Goal: Information Seeking & Learning: Compare options

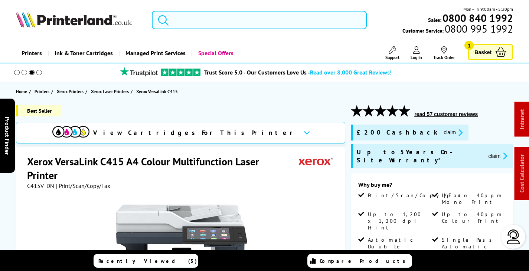
click at [207, 19] on input "search" at bounding box center [259, 20] width 215 height 19
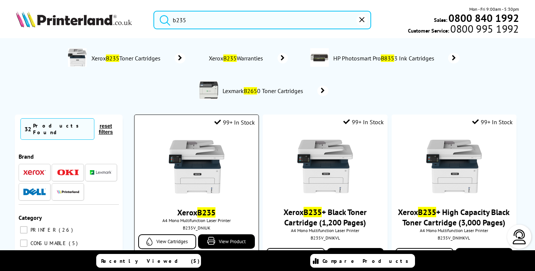
type input "b235"
click at [205, 165] on img at bounding box center [197, 167] width 56 height 56
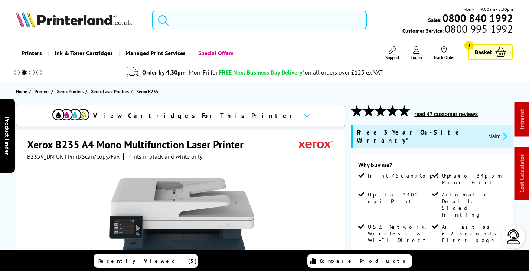
drag, startPoint x: 213, startPoint y: 29, endPoint x: 214, endPoint y: 24, distance: 4.6
click at [213, 28] on input "search" at bounding box center [259, 20] width 215 height 19
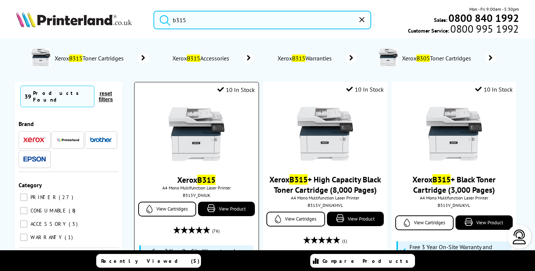
type input "b315"
click at [200, 162] on img at bounding box center [197, 135] width 56 height 56
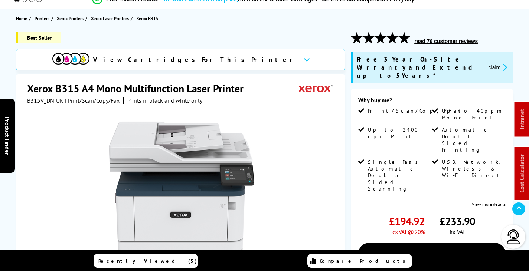
scroll to position [111, 0]
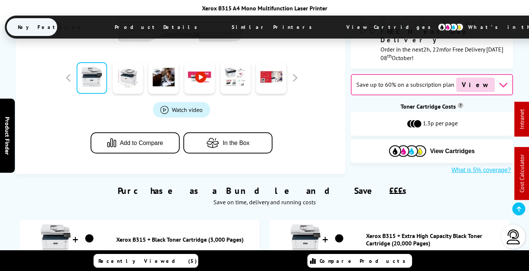
click at [335, 23] on span "View Cartridges" at bounding box center [392, 26] width 114 height 19
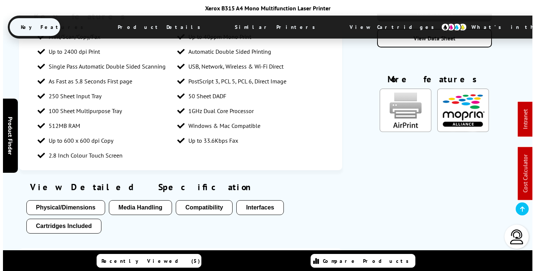
scroll to position [0, 0]
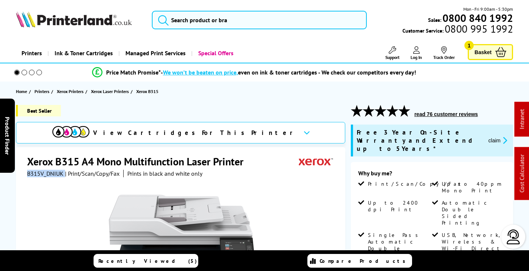
drag, startPoint x: 63, startPoint y: 173, endPoint x: 28, endPoint y: 172, distance: 35.3
click at [28, 172] on div "B315V_DNIUK | Print/Scan/Copy/Fax Prints in black and white only" at bounding box center [114, 173] width 175 height 7
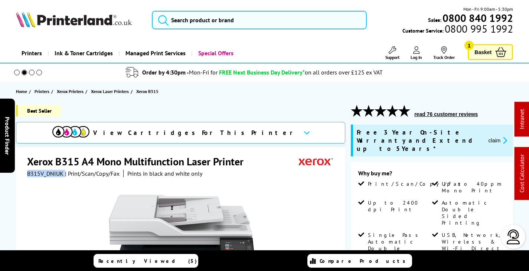
copy div "B315V_DNIUK"
click at [494, 136] on button "claim" at bounding box center [497, 140] width 23 height 9
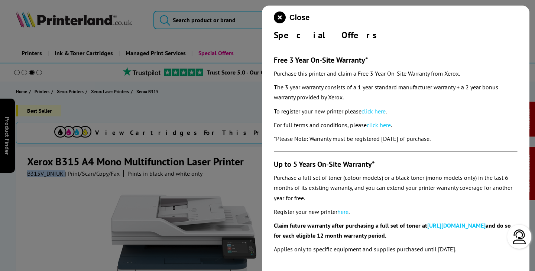
click at [381, 113] on link "click here" at bounding box center [373, 111] width 24 height 7
click at [281, 17] on icon "close modal" at bounding box center [280, 18] width 12 height 12
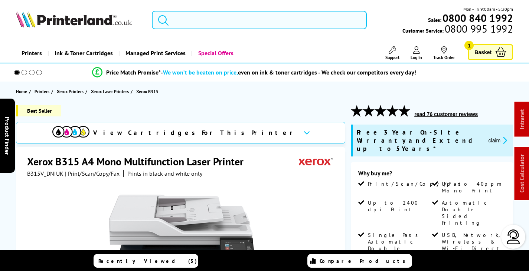
click at [197, 19] on input "search" at bounding box center [259, 20] width 215 height 19
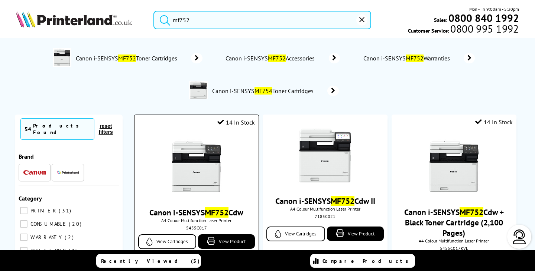
type input "mf752"
click at [214, 167] on img at bounding box center [197, 167] width 56 height 56
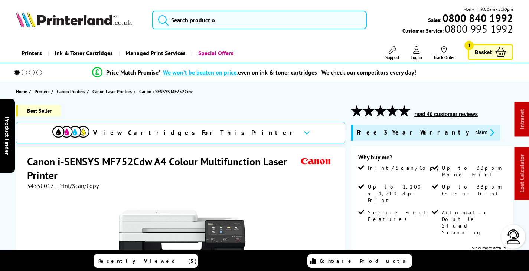
click at [40, 184] on span "5455C017" at bounding box center [40, 185] width 27 height 7
copy span "5455C017"
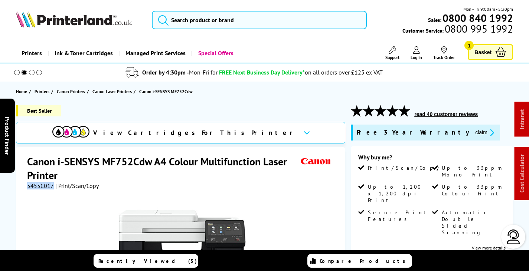
copy span "5455C017"
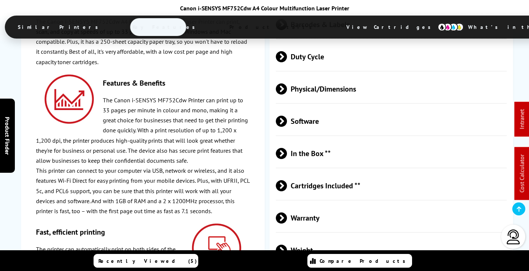
scroll to position [2042, 0]
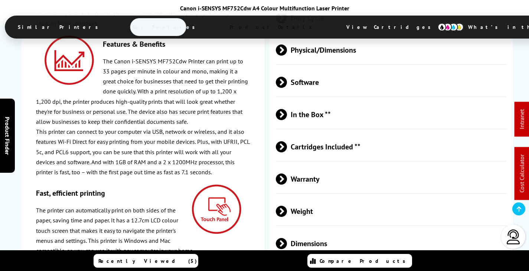
click at [333, 133] on span "Cartridges Included **" at bounding box center [391, 147] width 231 height 28
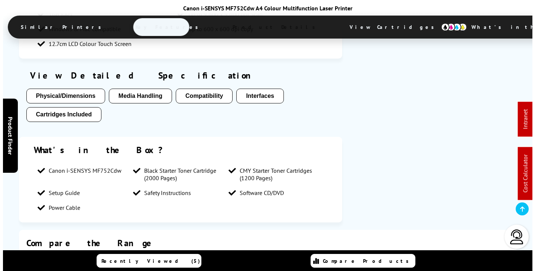
scroll to position [0, 0]
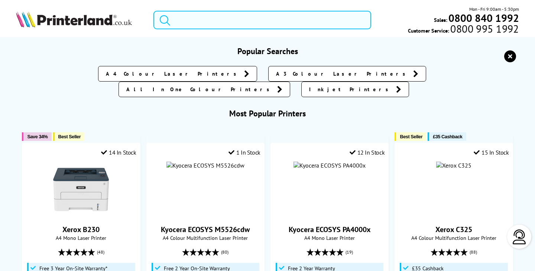
click at [232, 16] on input "search" at bounding box center [261, 20] width 217 height 19
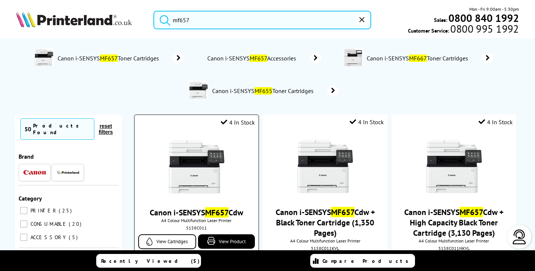
type input "mf657"
click at [197, 170] on img at bounding box center [197, 167] width 56 height 56
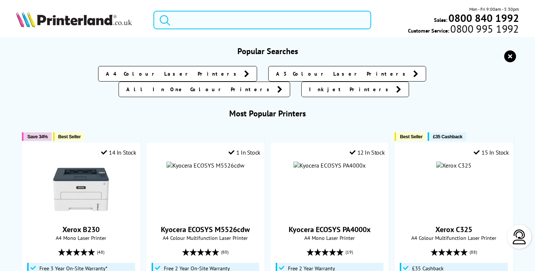
click at [196, 18] on input "search" at bounding box center [261, 20] width 217 height 19
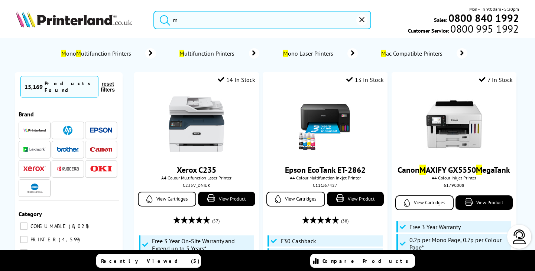
drag, startPoint x: 226, startPoint y: 22, endPoint x: 79, endPoint y: 19, distance: 147.8
click at [79, 19] on div "m Mon - Fri 9:00am - 5:30pm Sales: 0800 840 1992 Customer Service: 0800 995 1992" at bounding box center [267, 22] width 535 height 33
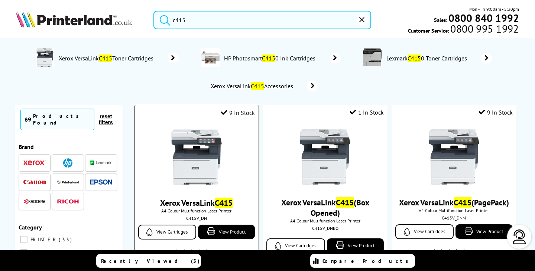
type input "c415"
click at [179, 148] on img at bounding box center [197, 158] width 56 height 56
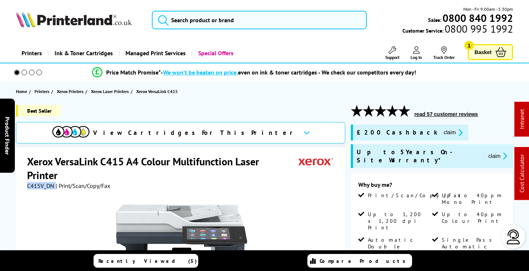
drag, startPoint x: 55, startPoint y: 173, endPoint x: 24, endPoint y: 173, distance: 30.8
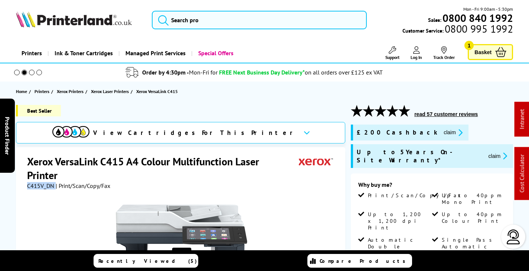
copy div "C415V_DN"
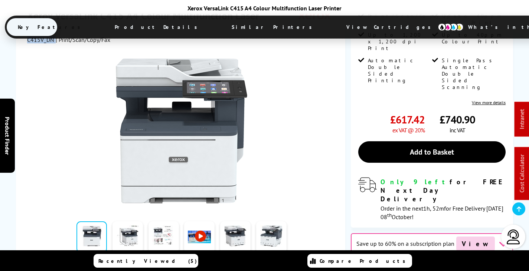
scroll to position [111, 0]
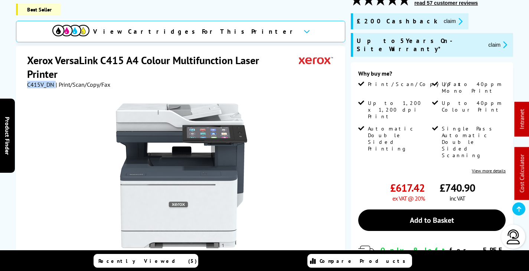
copy div "C415V_DN"
click at [441, 20] on button "claim" at bounding box center [452, 21] width 23 height 9
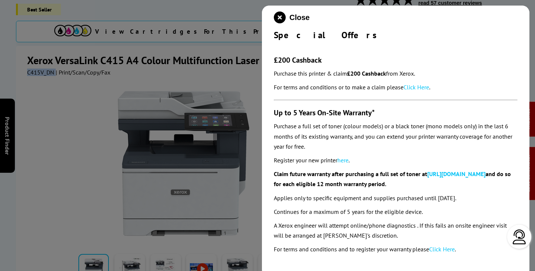
click at [414, 86] on link "Click Here" at bounding box center [416, 87] width 26 height 7
click at [283, 17] on icon "close modal" at bounding box center [280, 18] width 12 height 12
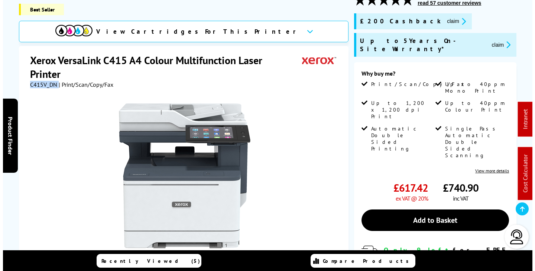
scroll to position [0, 0]
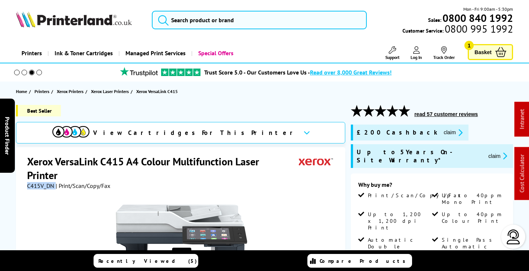
click at [390, 56] on span "Support" at bounding box center [392, 58] width 14 height 6
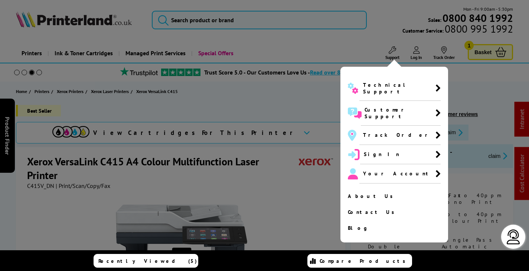
click at [265, 97] on div at bounding box center [264, 135] width 529 height 271
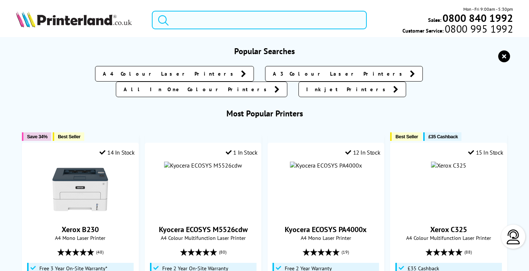
click at [226, 17] on input "search" at bounding box center [259, 20] width 215 height 19
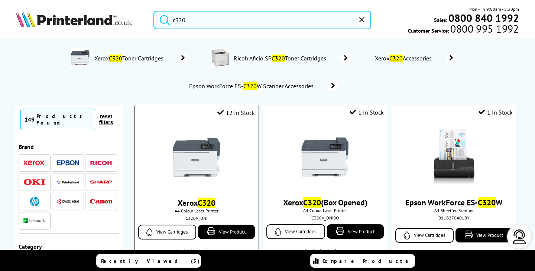
type input "c320"
click at [205, 163] on img at bounding box center [197, 158] width 56 height 56
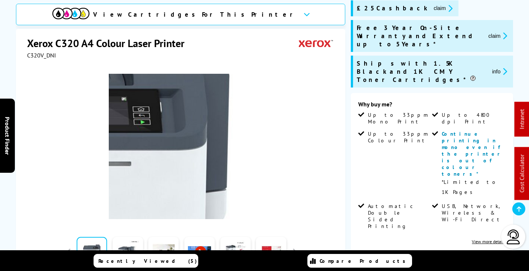
scroll to position [111, 0]
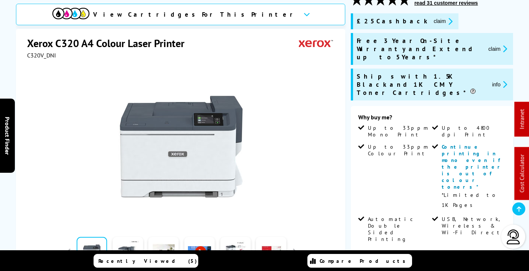
drag, startPoint x: 49, startPoint y: 55, endPoint x: 39, endPoint y: 56, distance: 9.8
click at [12, 56] on div "View Cartridges For This Printer Xerox C320 A4 Colour Laser Printer C320V_DNI" at bounding box center [264, 240] width 529 height 492
drag, startPoint x: 27, startPoint y: 54, endPoint x: 54, endPoint y: 59, distance: 27.6
click at [54, 59] on div "Xerox C320 A4 Colour Laser Printer C320V_DNI Watch video" at bounding box center [180, 189] width 329 height 320
copy div "C320V_DNI"
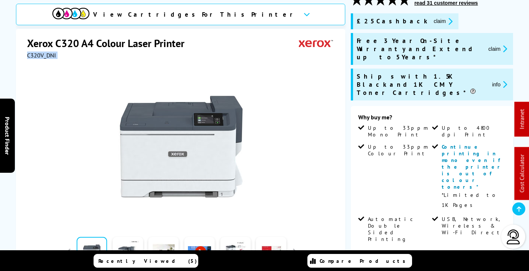
click at [431, 19] on button "claim" at bounding box center [442, 21] width 23 height 9
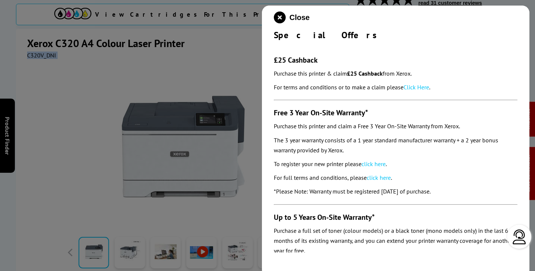
click at [421, 87] on link "Click Here" at bounding box center [416, 87] width 26 height 7
click at [373, 163] on link "click here" at bounding box center [373, 163] width 24 height 7
click at [275, 17] on icon "close modal" at bounding box center [280, 18] width 12 height 12
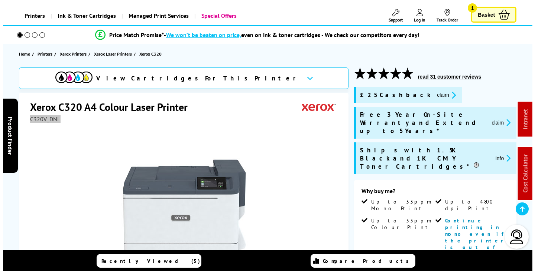
scroll to position [0, 0]
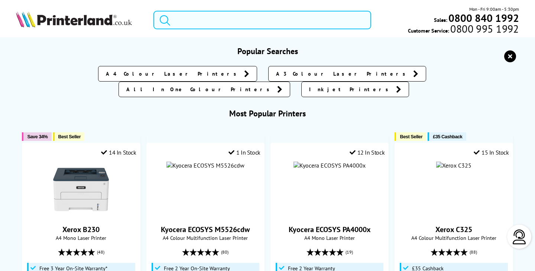
click at [202, 17] on input "search" at bounding box center [261, 20] width 217 height 19
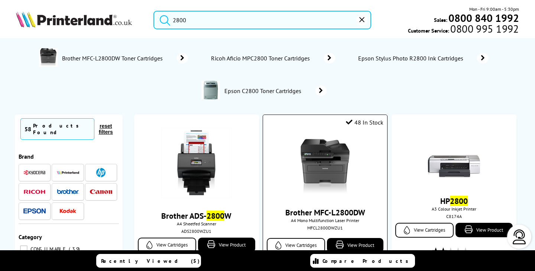
type input "2800"
click at [314, 145] on img at bounding box center [325, 167] width 56 height 56
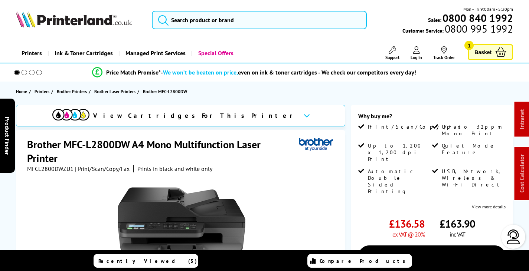
click at [56, 170] on span "MFCL2800DWZU1" at bounding box center [50, 168] width 46 height 7
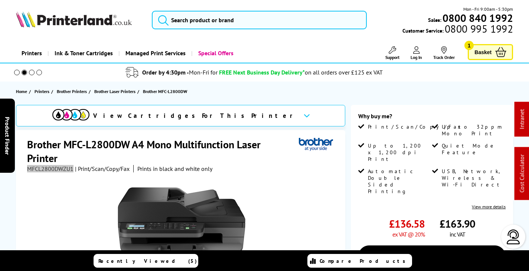
copy span "MFCL2800DWZU1"
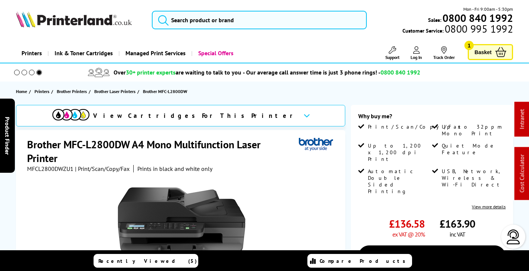
click at [201, 6] on div "Mon - Fri 9:00am - 5:30pm Sales: 0800 840 1992 Customer Service: 0800 995 1992" at bounding box center [264, 22] width 529 height 33
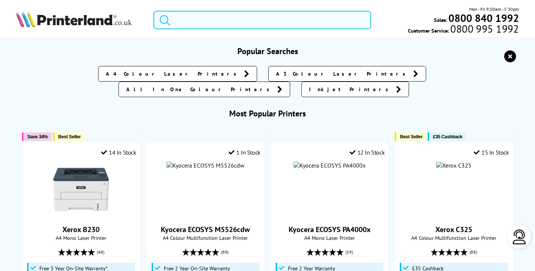
click at [202, 16] on input "search" at bounding box center [261, 20] width 217 height 19
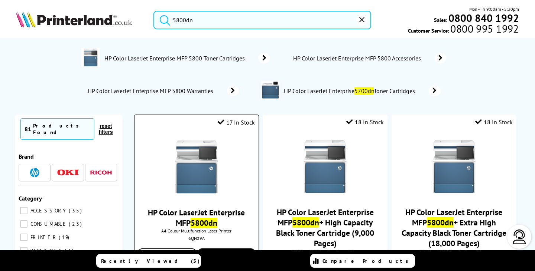
type input "5800dn"
click at [194, 159] on img at bounding box center [197, 167] width 56 height 56
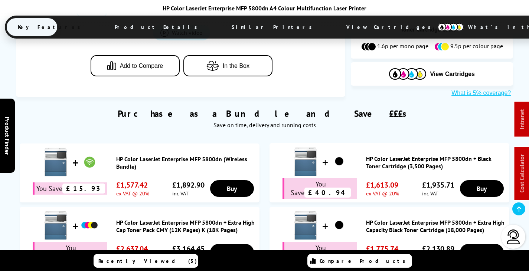
scroll to position [371, 0]
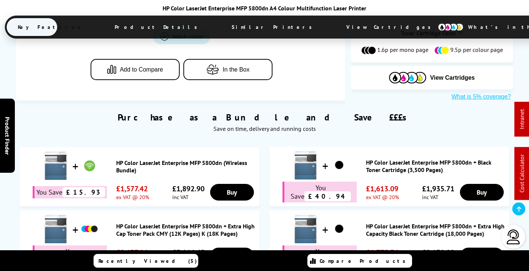
click at [205, 159] on link "HP Color LaserJet Enterprise MFP 5800dn (Wireless Bundle)" at bounding box center [186, 166] width 140 height 15
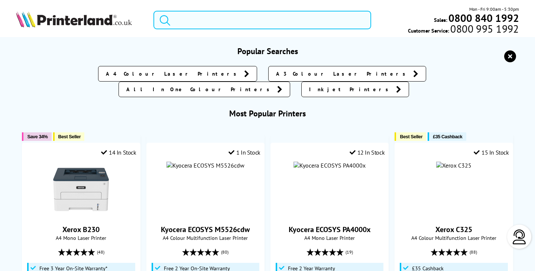
click at [211, 24] on input "search" at bounding box center [261, 20] width 217 height 19
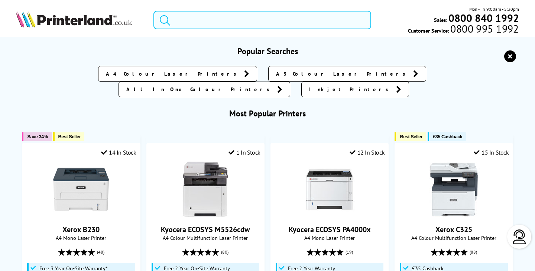
click at [216, 19] on input "search" at bounding box center [261, 20] width 217 height 19
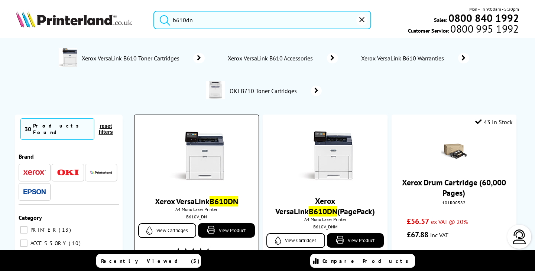
type input "b610dn"
click at [207, 147] on img at bounding box center [197, 156] width 56 height 56
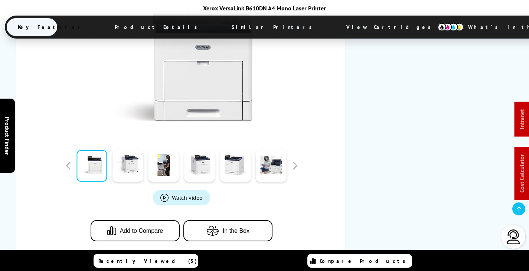
scroll to position [223, 0]
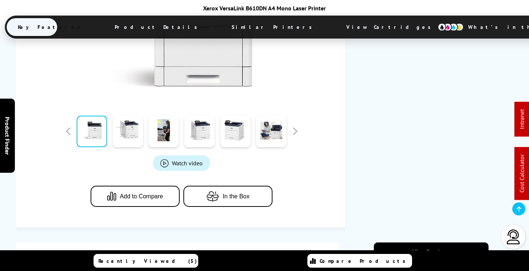
click at [335, 24] on span "View Cartridges" at bounding box center [392, 26] width 114 height 19
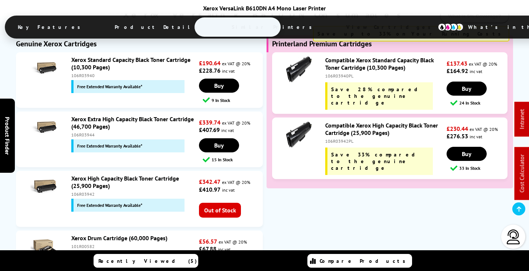
scroll to position [1878, 0]
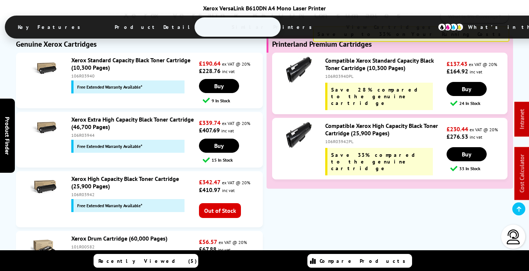
click at [81, 133] on div "106R03944" at bounding box center [134, 136] width 126 height 6
copy div "106R03944"
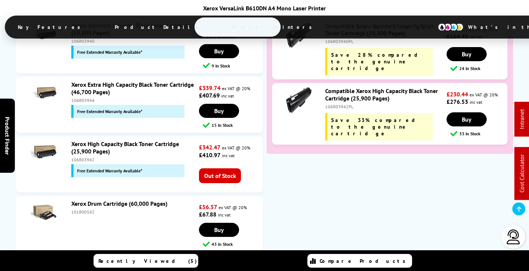
scroll to position [1953, 0]
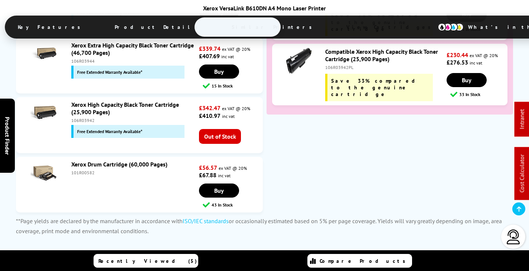
click at [80, 170] on div "101R00582" at bounding box center [134, 173] width 126 height 6
copy div "101R00582"
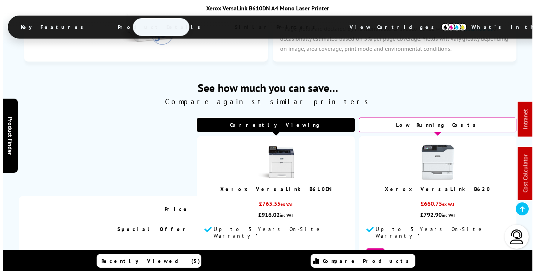
scroll to position [0, 0]
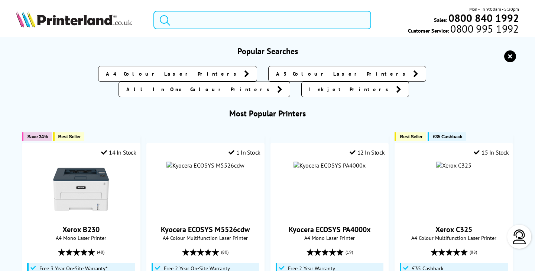
drag, startPoint x: 249, startPoint y: 21, endPoint x: 246, endPoint y: 26, distance: 5.7
click at [248, 21] on input "search" at bounding box center [261, 20] width 217 height 19
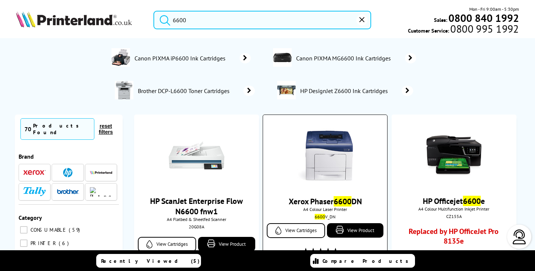
type input "6600"
click at [322, 153] on img at bounding box center [325, 156] width 56 height 56
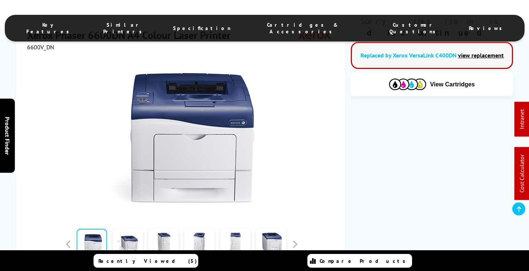
scroll to position [186, 0]
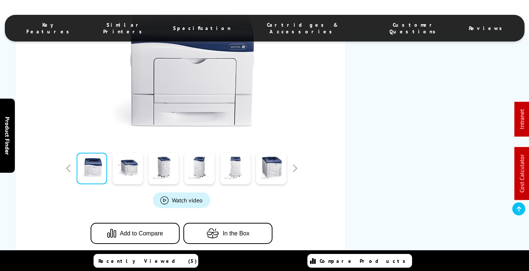
click at [285, 20] on ul "Key Features Similar Printers Specification Cartridges & Accessories Customer Q…" at bounding box center [265, 28] width 520 height 27
click at [284, 28] on span "Cartridges & Accessories" at bounding box center [303, 28] width 114 height 13
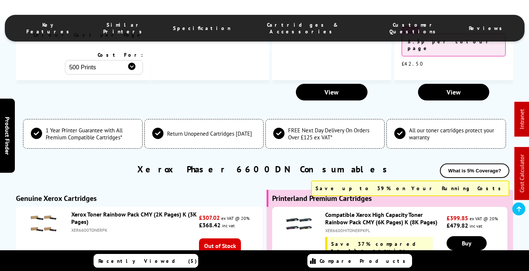
scroll to position [1875, 0]
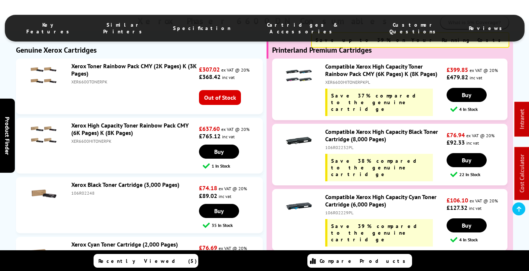
click at [346, 145] on div "106R02232PL" at bounding box center [385, 148] width 120 height 6
copy div "106R02232PL"
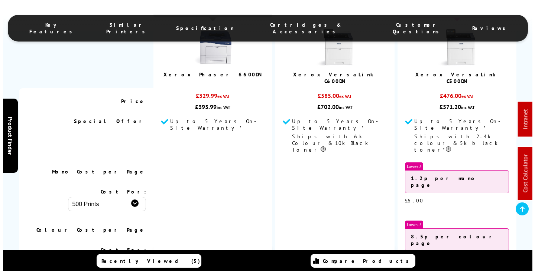
scroll to position [0, 0]
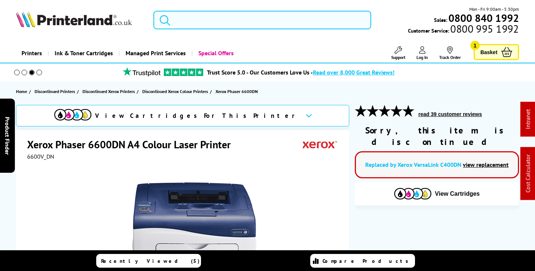
drag, startPoint x: 226, startPoint y: 20, endPoint x: 224, endPoint y: 46, distance: 25.7
click at [226, 19] on input "search" at bounding box center [261, 20] width 217 height 19
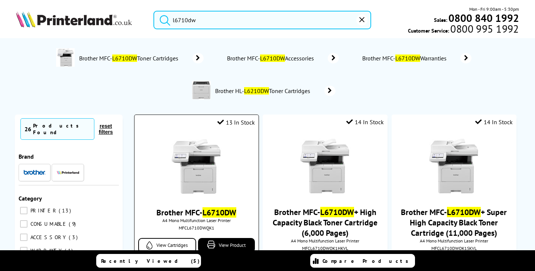
type input "l6710dw"
click at [187, 146] on img at bounding box center [197, 167] width 56 height 56
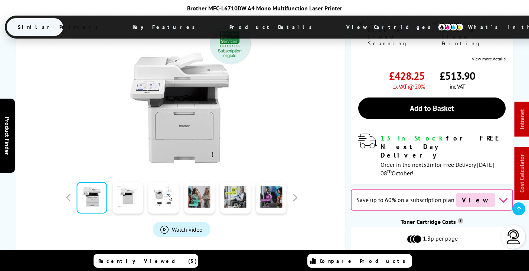
click at [335, 27] on span "View Cartridges" at bounding box center [392, 26] width 114 height 19
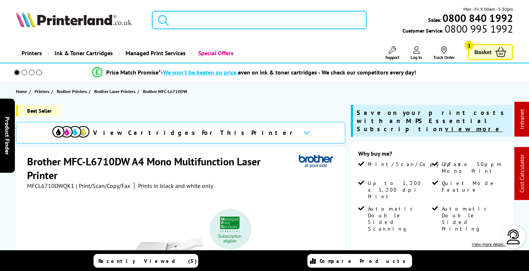
click at [212, 22] on input "search" at bounding box center [259, 20] width 215 height 19
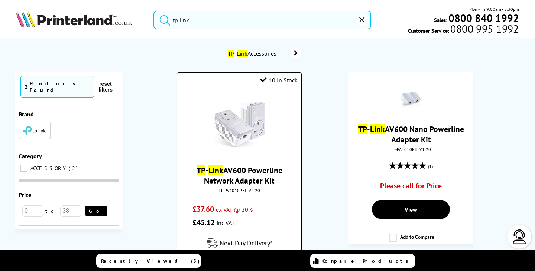
type input "tp link"
click at [238, 124] on img at bounding box center [239, 125] width 56 height 56
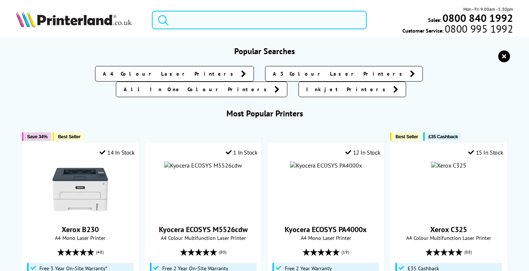
click at [209, 19] on input "search" at bounding box center [259, 20] width 215 height 19
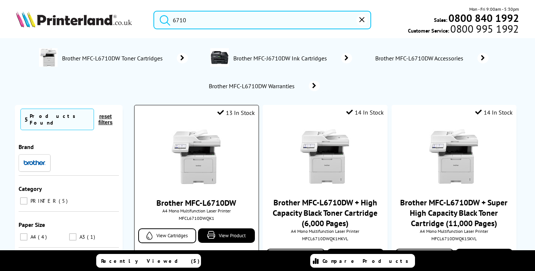
type input "6710"
click at [211, 163] on img at bounding box center [197, 158] width 56 height 56
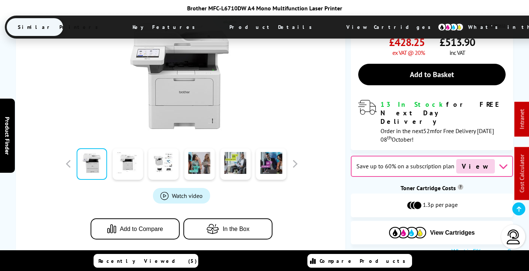
scroll to position [148, 0]
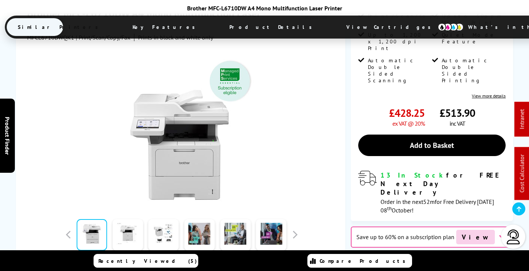
click at [335, 25] on span "View Cartridges" at bounding box center [392, 26] width 114 height 19
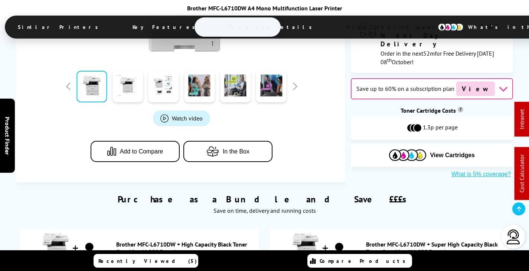
scroll to position [483, 0]
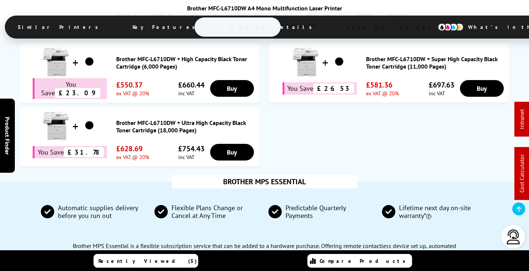
click at [402, 66] on link "Brother MFC-L6710DW + Super High Capacity Black Toner Cartridge (11,000 Pages)" at bounding box center [436, 62] width 140 height 15
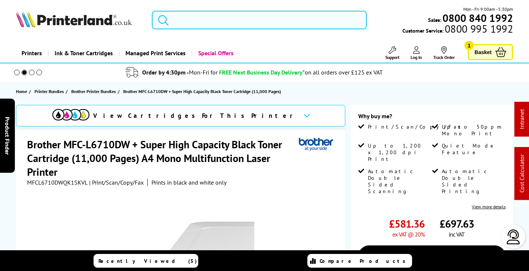
click at [217, 17] on input "search" at bounding box center [259, 20] width 215 height 19
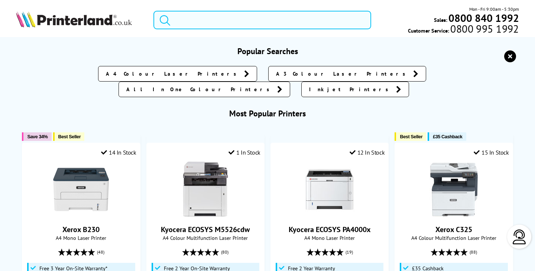
click at [222, 14] on input "search" at bounding box center [261, 20] width 217 height 19
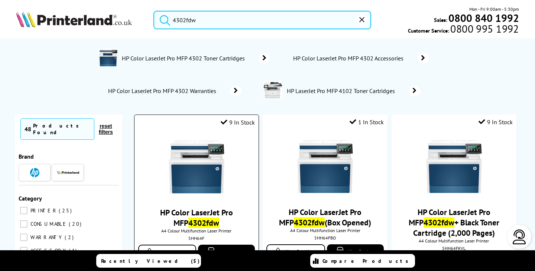
type input "4302fdw"
click at [202, 177] on img at bounding box center [197, 167] width 56 height 56
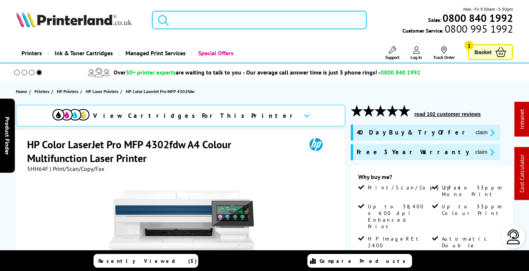
click at [202, 13] on input "search" at bounding box center [259, 20] width 215 height 19
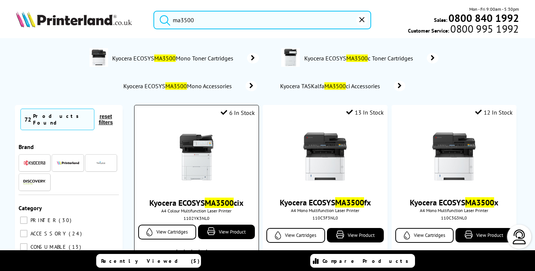
type input "ma3500"
click at [190, 155] on img at bounding box center [197, 158] width 56 height 56
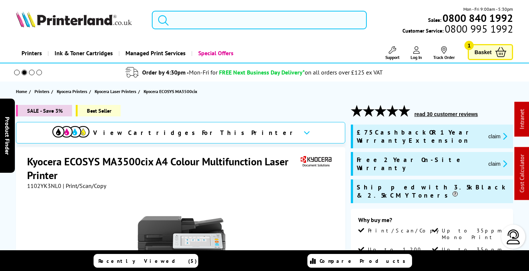
click at [206, 19] on input "search" at bounding box center [259, 20] width 215 height 19
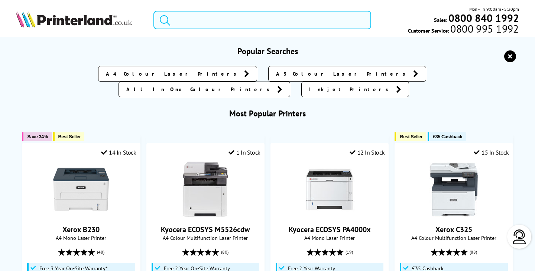
click at [192, 19] on input "search" at bounding box center [261, 20] width 217 height 19
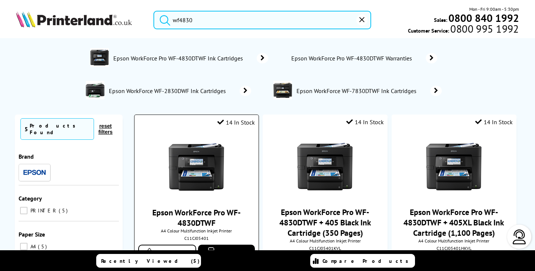
type input "wf4830"
click at [203, 156] on img at bounding box center [197, 167] width 56 height 56
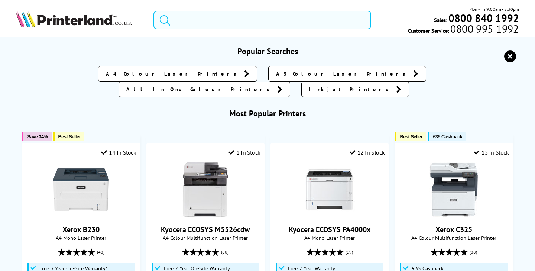
click at [213, 15] on input "search" at bounding box center [261, 20] width 217 height 19
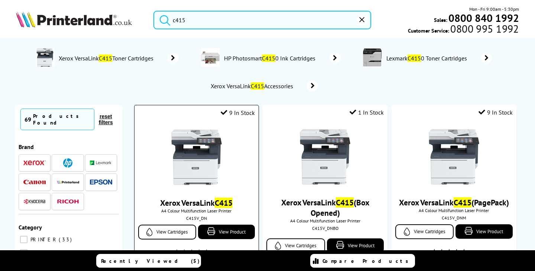
type input "c415"
click at [186, 156] on img at bounding box center [197, 158] width 56 height 56
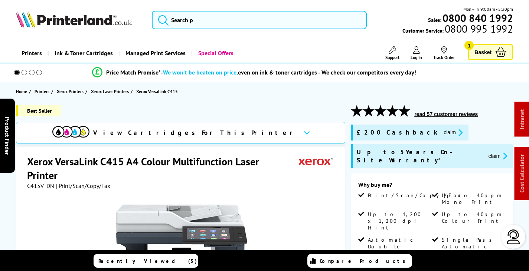
click at [111, 19] on img at bounding box center [74, 19] width 116 height 16
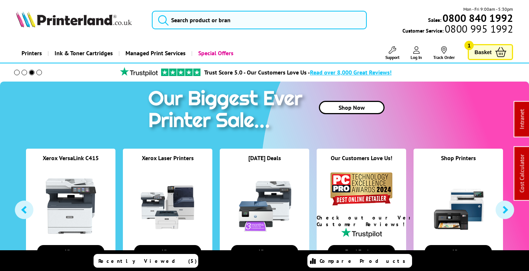
click at [118, 99] on div "Shop Now" at bounding box center [264, 112] width 514 height 60
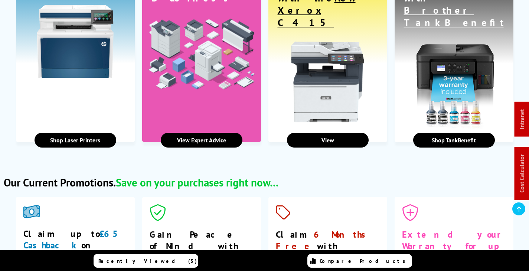
scroll to position [1262, 0]
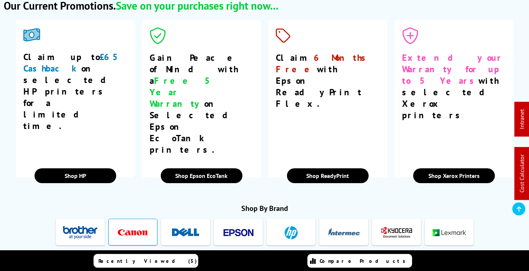
click at [146, 226] on img at bounding box center [133, 233] width 34 height 14
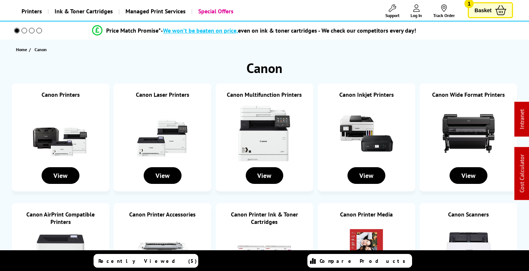
scroll to position [111, 0]
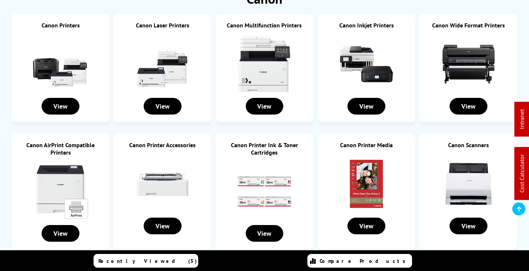
click at [369, 63] on img at bounding box center [367, 64] width 56 height 56
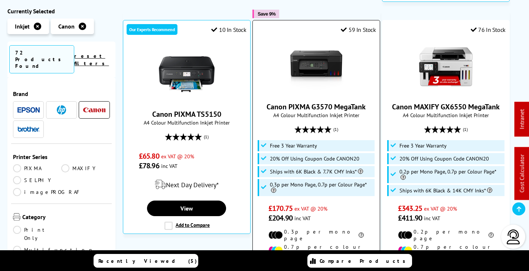
scroll to position [483, 0]
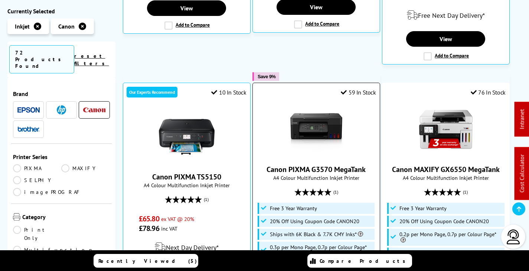
click at [328, 102] on img at bounding box center [316, 130] width 56 height 56
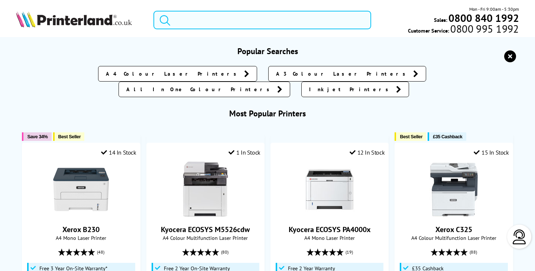
click at [209, 17] on input "search" at bounding box center [261, 20] width 217 height 19
click at [211, 17] on input "search" at bounding box center [261, 20] width 217 height 19
click at [212, 17] on input "search" at bounding box center [261, 20] width 217 height 19
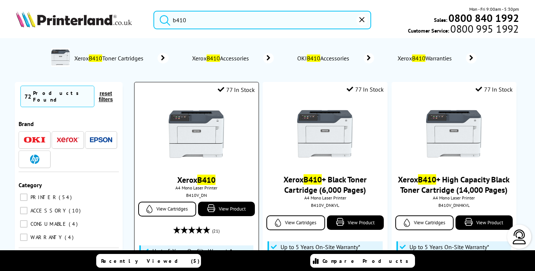
type input "b410"
click at [203, 144] on img at bounding box center [197, 135] width 56 height 56
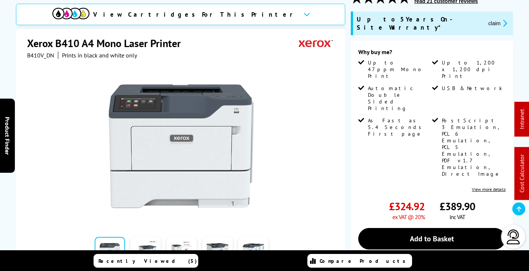
scroll to position [74, 0]
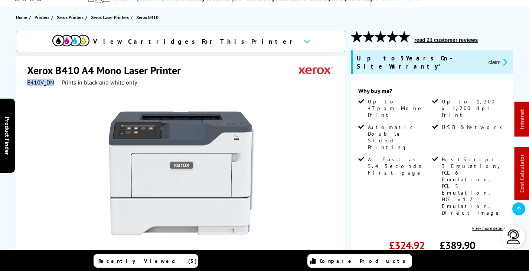
drag, startPoint x: 53, startPoint y: 83, endPoint x: 38, endPoint y: 83, distance: 15.2
click at [25, 85] on div "Xerox B410 A4 Mono Laser Printer B410V_DN Prints in black and white only Watch …" at bounding box center [180, 216] width 329 height 320
copy span "B410V_DN"
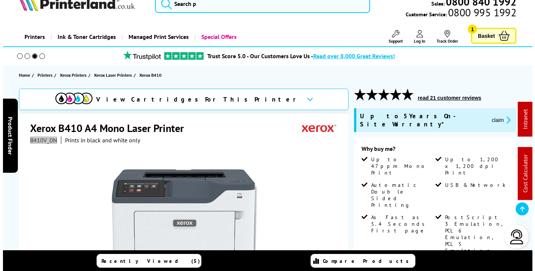
scroll to position [0, 0]
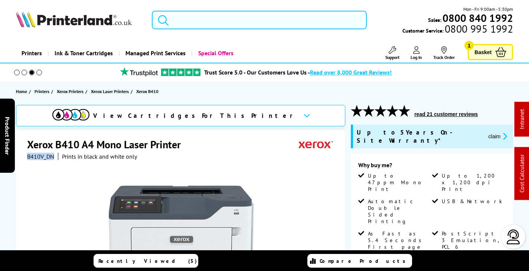
click at [198, 24] on input "search" at bounding box center [259, 20] width 215 height 19
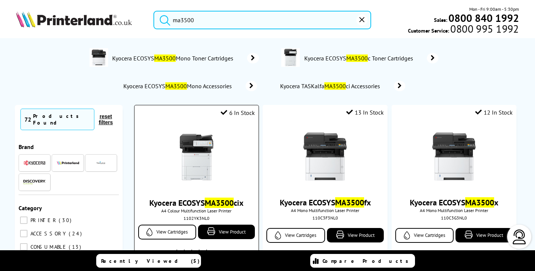
type input "ma3500"
click at [203, 169] on img at bounding box center [197, 158] width 56 height 56
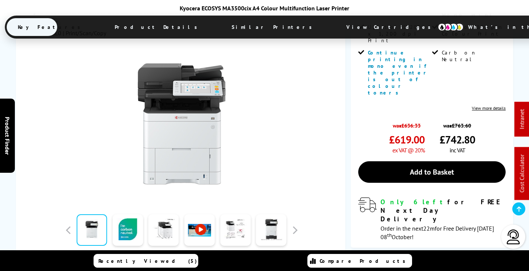
click at [438, 25] on img at bounding box center [451, 27] width 26 height 8
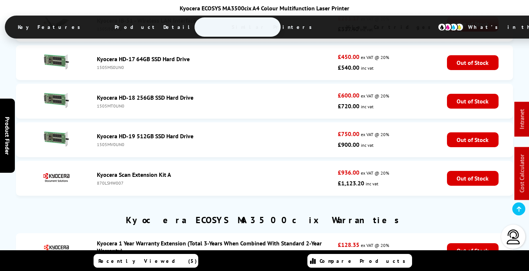
scroll to position [3310, 0]
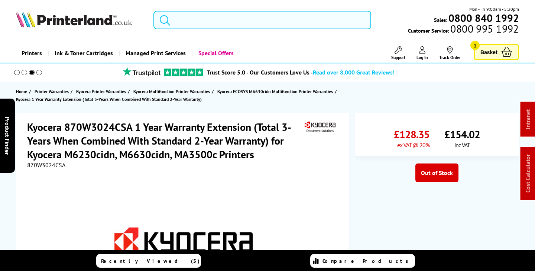
click at [222, 21] on input "search" at bounding box center [261, 20] width 217 height 19
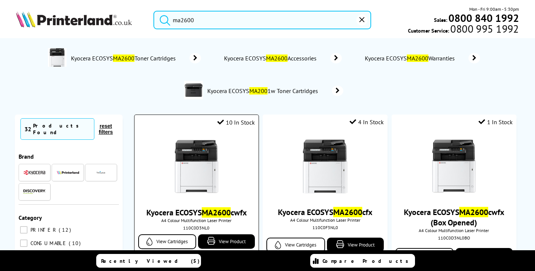
type input "ma2600"
click at [219, 172] on img at bounding box center [197, 167] width 56 height 56
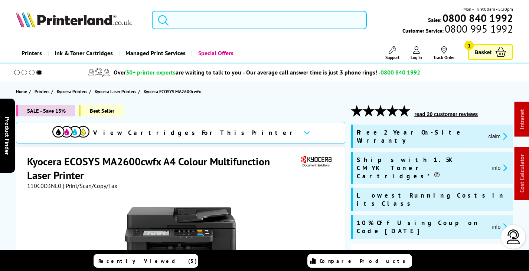
click at [202, 23] on input "search" at bounding box center [259, 20] width 215 height 19
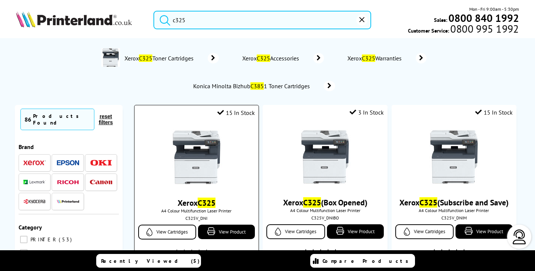
type input "c325"
click at [196, 164] on img at bounding box center [197, 158] width 56 height 56
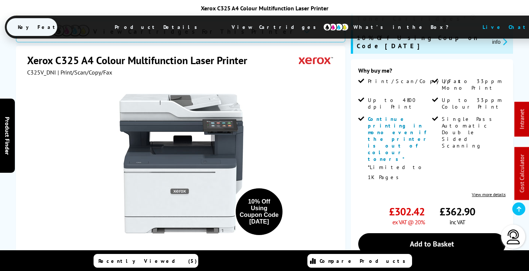
click at [323, 27] on img at bounding box center [336, 27] width 26 height 8
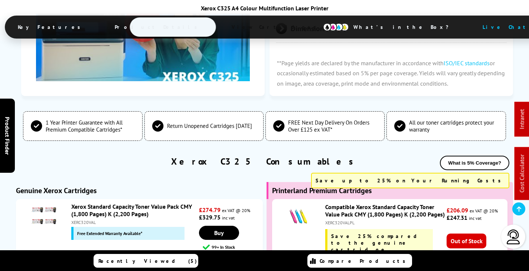
scroll to position [2607, 0]
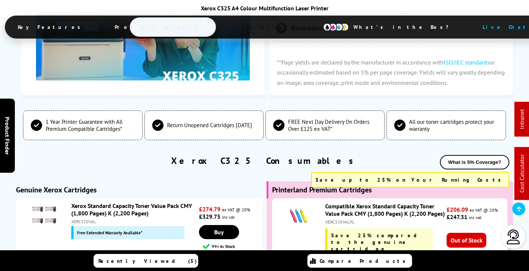
click at [83, 219] on div "XERC320VAL" at bounding box center [134, 222] width 126 height 6
copy div "XERC320VAL"
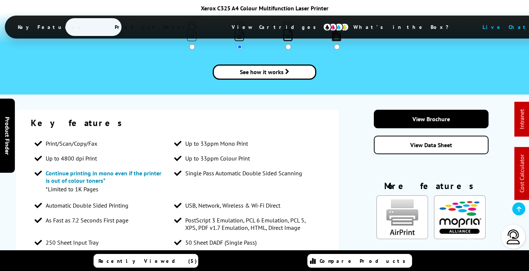
scroll to position [0, 0]
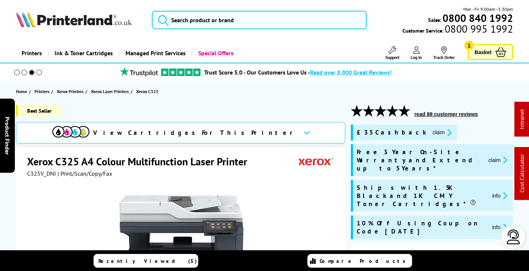
click at [391, 46] on icon at bounding box center [392, 49] width 7 height 7
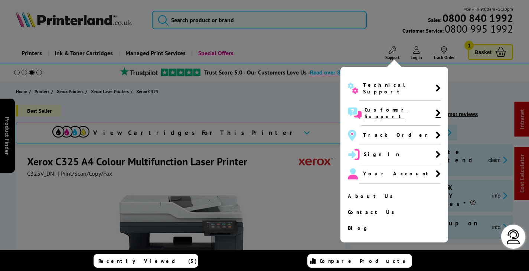
click at [379, 107] on span "Customer Support" at bounding box center [400, 113] width 71 height 13
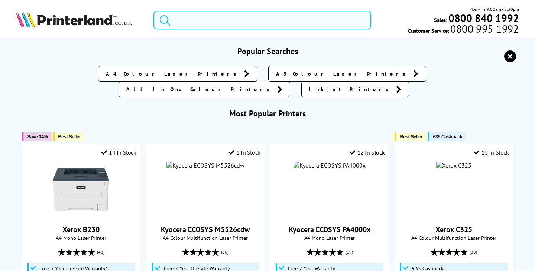
click at [236, 19] on input "search" at bounding box center [261, 20] width 217 height 19
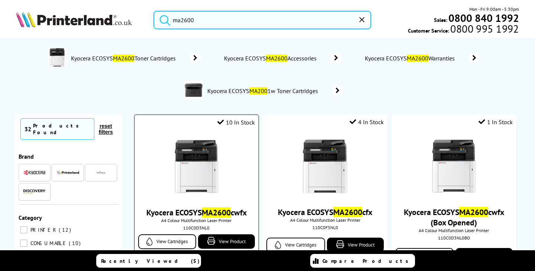
type input "ma2600"
click at [175, 164] on img at bounding box center [197, 167] width 56 height 56
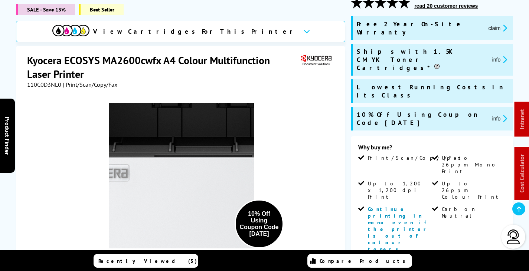
scroll to position [111, 0]
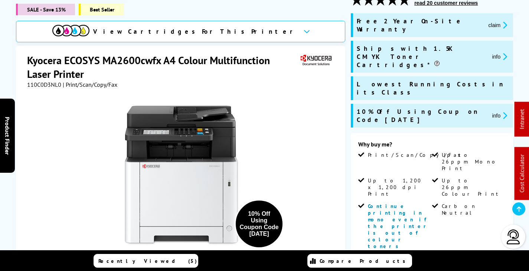
click at [53, 84] on span "110C0D3NL0" at bounding box center [44, 84] width 34 height 7
copy span "110C0D3NL0"
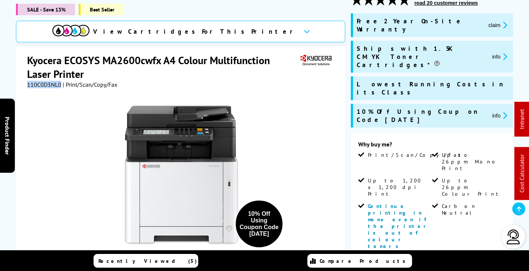
click at [486, 21] on button "claim" at bounding box center [497, 25] width 23 height 9
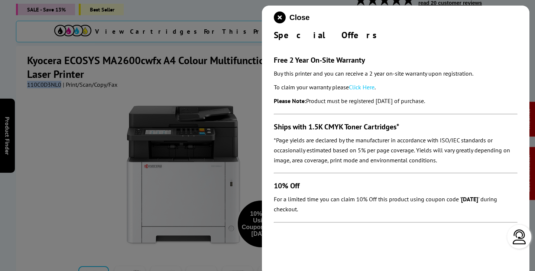
click at [359, 86] on link "Click Here" at bounding box center [362, 87] width 26 height 7
drag, startPoint x: 281, startPoint y: 17, endPoint x: 220, endPoint y: 28, distance: 61.4
click at [281, 18] on icon "close modal" at bounding box center [280, 18] width 12 height 12
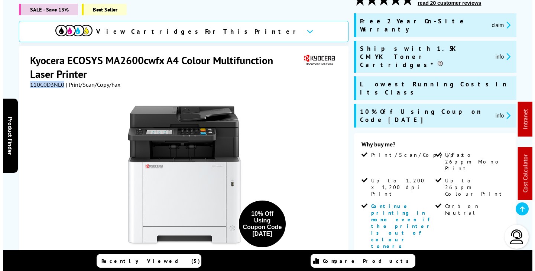
scroll to position [0, 0]
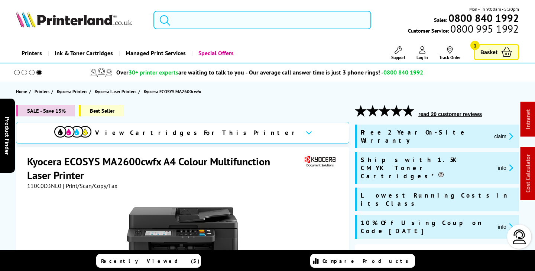
drag, startPoint x: 213, startPoint y: 19, endPoint x: 218, endPoint y: 19, distance: 4.1
click at [216, 18] on input "search" at bounding box center [261, 20] width 217 height 19
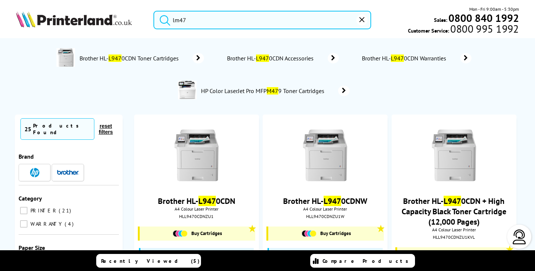
type input "lm470"
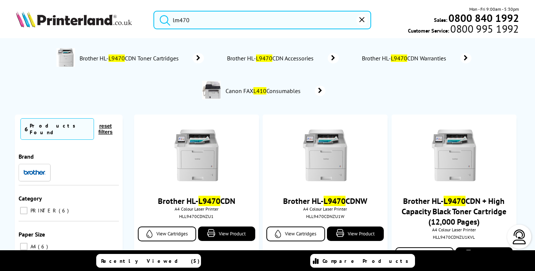
drag, startPoint x: 177, startPoint y: 18, endPoint x: -30, endPoint y: 20, distance: 207.5
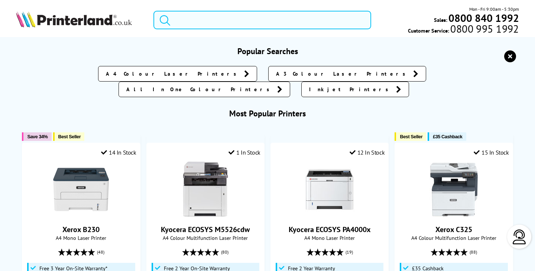
click at [198, 19] on input "search" at bounding box center [261, 20] width 217 height 19
click at [191, 20] on input "search" at bounding box center [261, 20] width 217 height 19
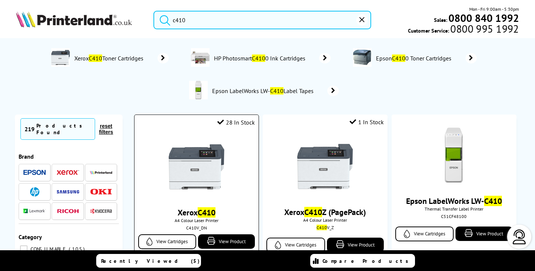
type input "c410"
click at [215, 170] on img at bounding box center [197, 167] width 56 height 56
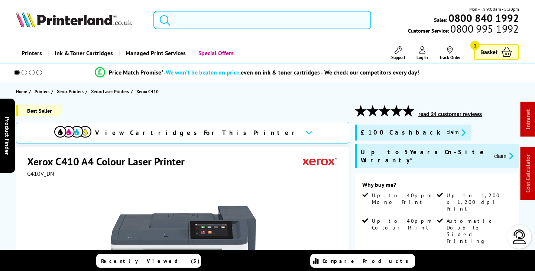
click at [207, 19] on input "search" at bounding box center [261, 20] width 217 height 19
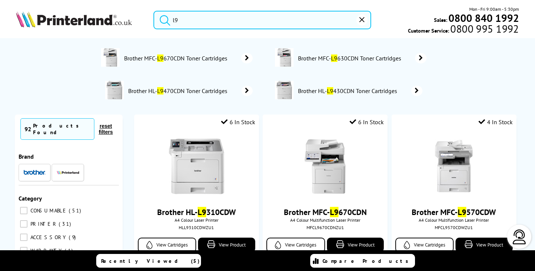
type input "l"
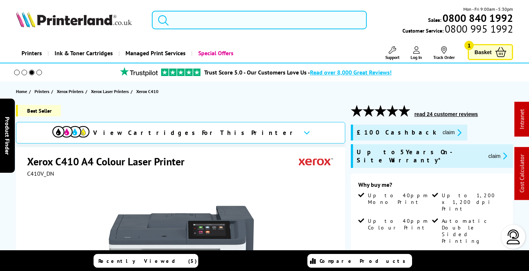
type input "p"
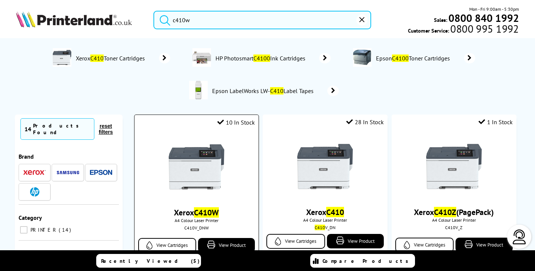
type input "c410w"
click at [206, 172] on img at bounding box center [197, 167] width 56 height 56
